Goal: Information Seeking & Learning: Understand process/instructions

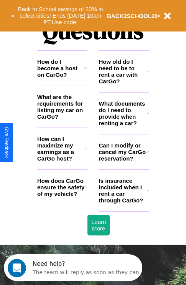
scroll to position [929, 0]
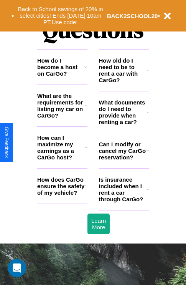
click at [86, 150] on icon at bounding box center [86, 147] width 2 height 6
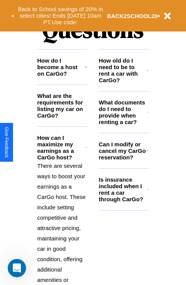
click at [123, 124] on h3 "What documents do I need to provide when renting a car?" at bounding box center [123, 112] width 48 height 26
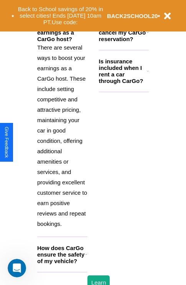
click at [62, 264] on h3 "How does CarGo ensure the safety of my vehicle?" at bounding box center [61, 254] width 48 height 20
click at [123, 83] on h3 "Is insurance included when I rent a car through CarGo?" at bounding box center [123, 71] width 48 height 26
click at [123, 42] on h3 "Can I modify or cancel my CarGo reservation?" at bounding box center [123, 33] width 48 height 20
click at [123, 83] on h3 "Is insurance included when I rent a car through CarGo?" at bounding box center [123, 71] width 48 height 26
click at [62, 135] on p "There are several ways to boost your earnings as a CarGo host. These include se…" at bounding box center [62, 135] width 50 height 186
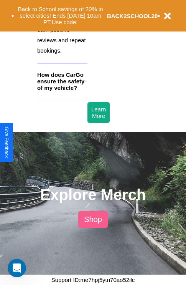
scroll to position [945, 0]
